Goal: Task Accomplishment & Management: Manage account settings

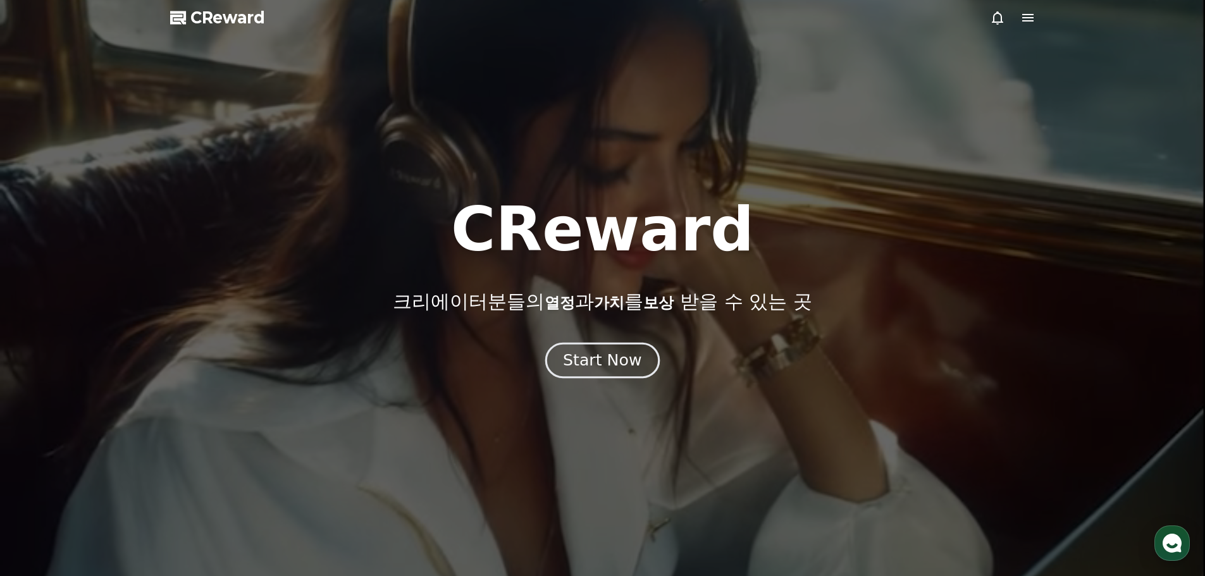
click at [615, 365] on div "Start Now" at bounding box center [602, 361] width 78 height 22
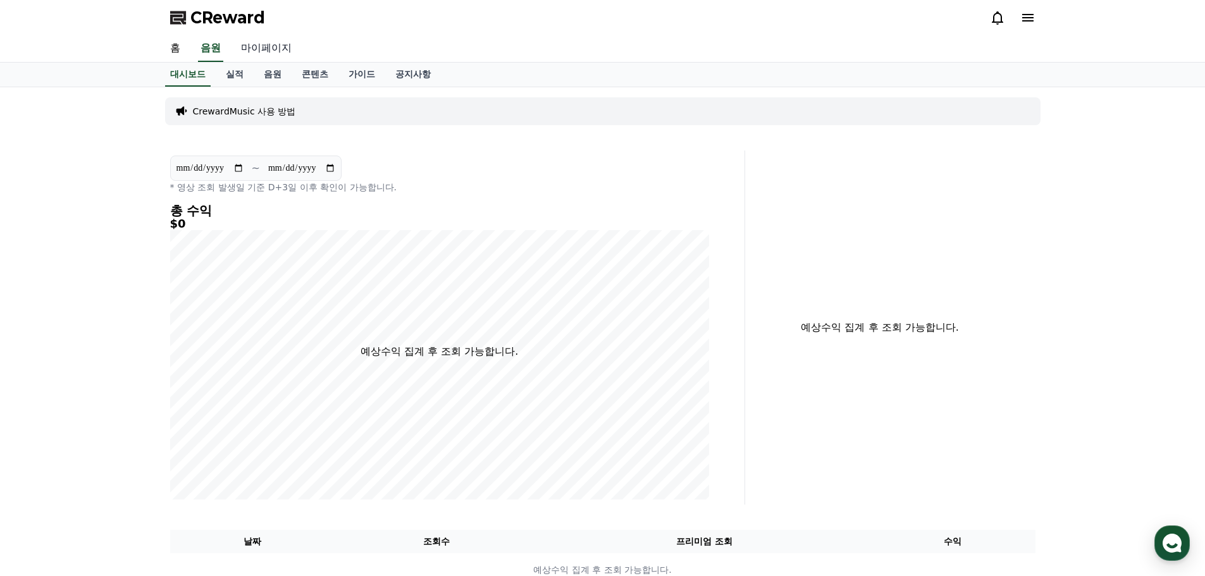
click at [252, 44] on link "마이페이지" at bounding box center [266, 48] width 71 height 27
select select "**********"
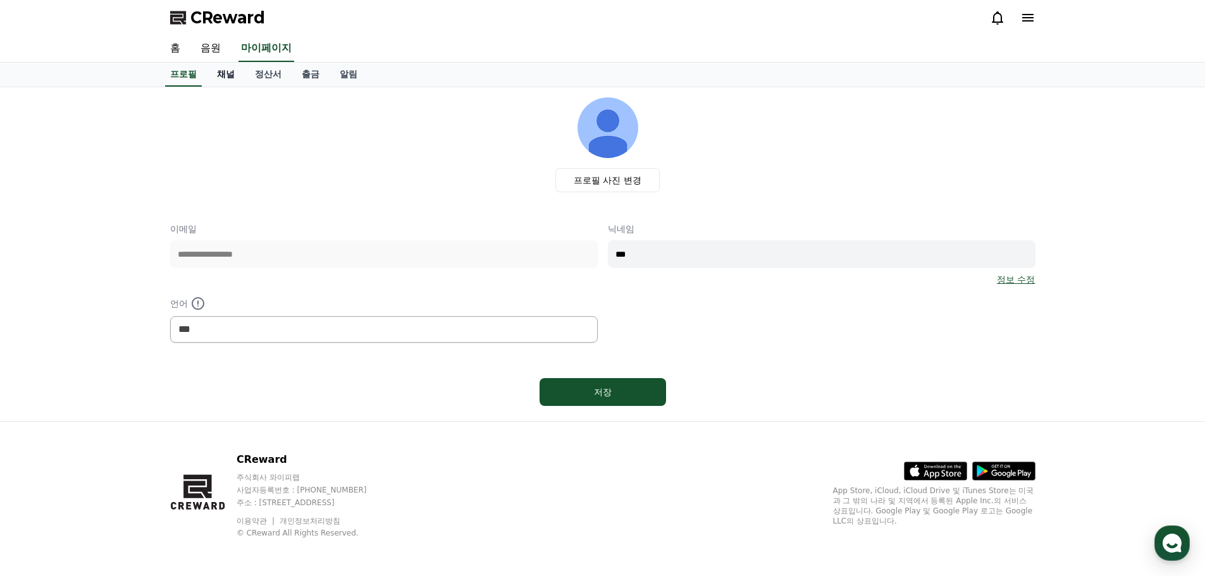
click at [225, 73] on link "채널" at bounding box center [226, 75] width 38 height 24
